Goal: Task Accomplishment & Management: Manage account settings

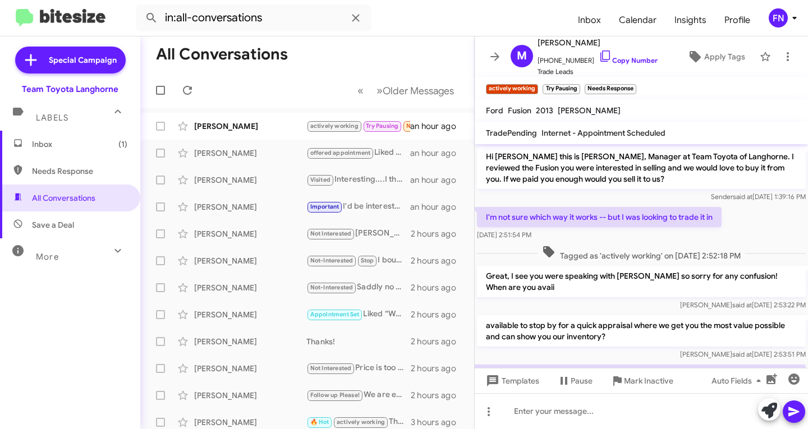
scroll to position [61, 0]
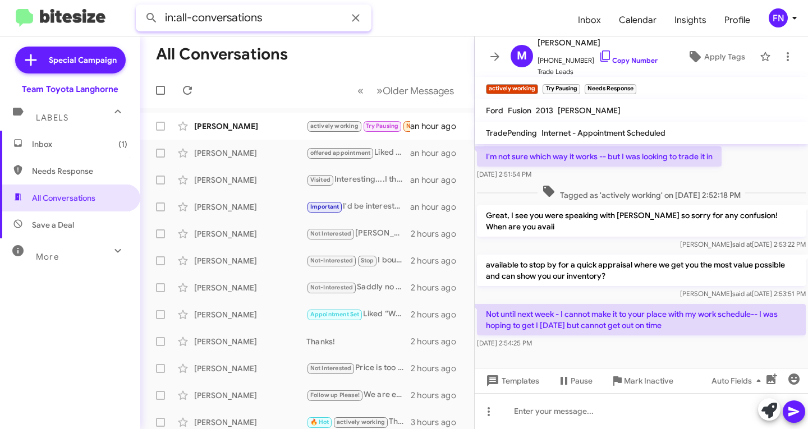
click at [340, 15] on input "in:all-conversations" at bounding box center [254, 17] width 236 height 27
click at [340, 14] on input "in:all-conversations" at bounding box center [254, 17] width 236 height 27
click at [140, 7] on button at bounding box center [151, 18] width 22 height 22
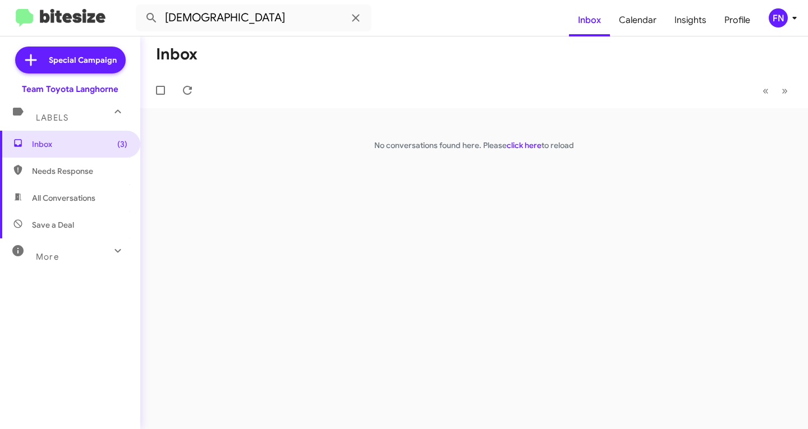
click at [87, 191] on span "All Conversations" at bounding box center [70, 198] width 140 height 27
type input "in:all-conversations"
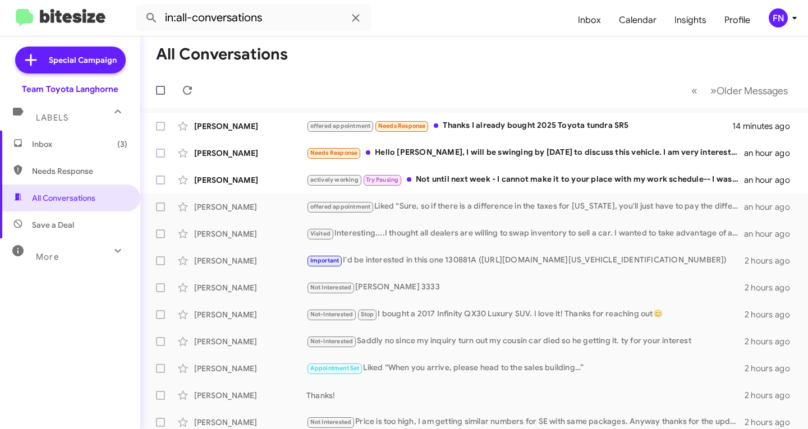
click at [782, 10] on div "FN" at bounding box center [778, 17] width 19 height 19
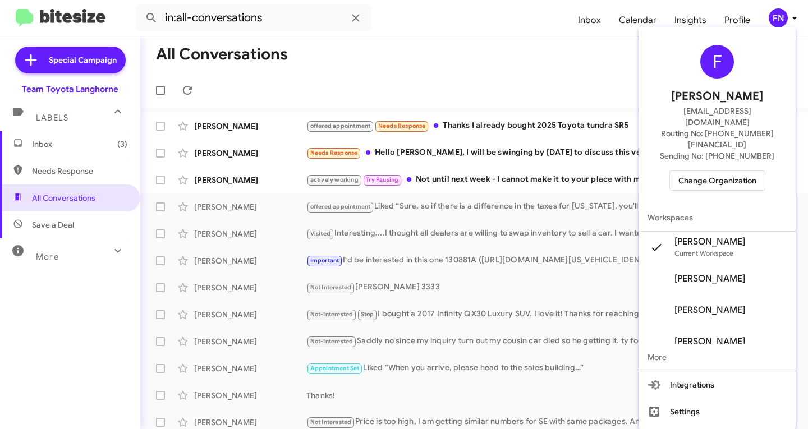
click at [728, 171] on span "Change Organization" at bounding box center [718, 180] width 78 height 19
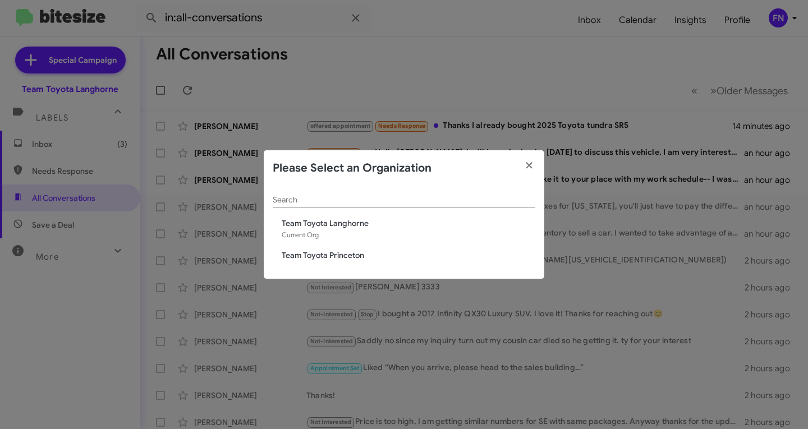
click at [339, 267] on div "Search Team Toyota Langhorne Current Org Team Toyota Princeton" at bounding box center [404, 232] width 281 height 93
click at [350, 257] on span "Team Toyota Princeton" at bounding box center [409, 255] width 254 height 11
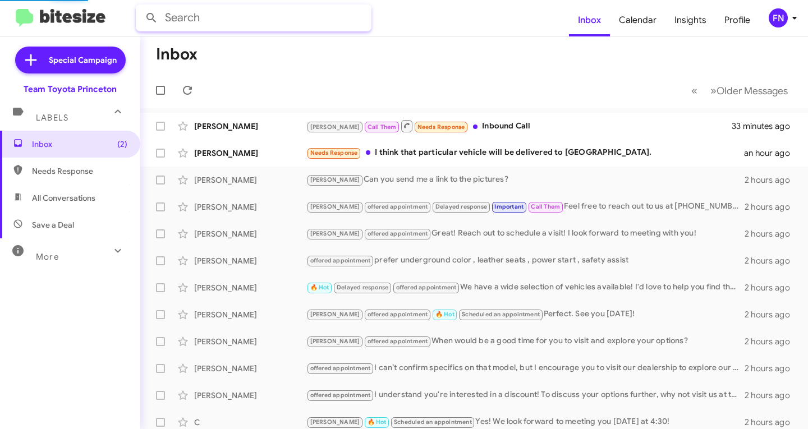
click at [276, 28] on input "text" at bounding box center [254, 17] width 236 height 27
type input "[DEMOGRAPHIC_DATA]"
click at [140, 7] on button at bounding box center [151, 18] width 22 height 22
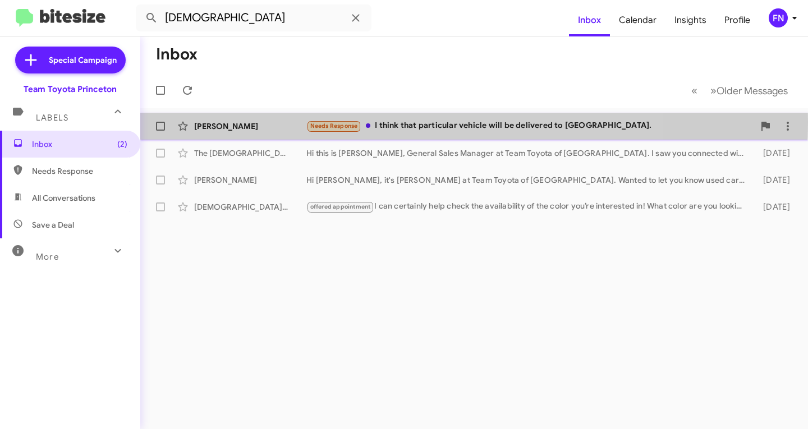
click at [236, 122] on div "Tom Church" at bounding box center [250, 126] width 112 height 11
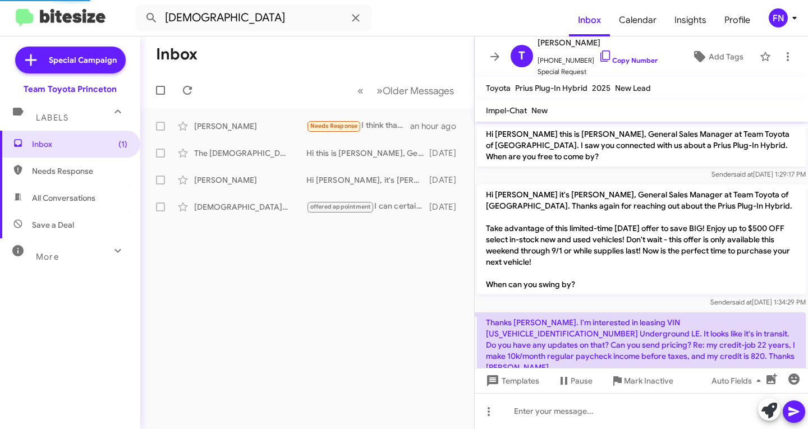
scroll to position [63, 0]
